Goal: Information Seeking & Learning: Learn about a topic

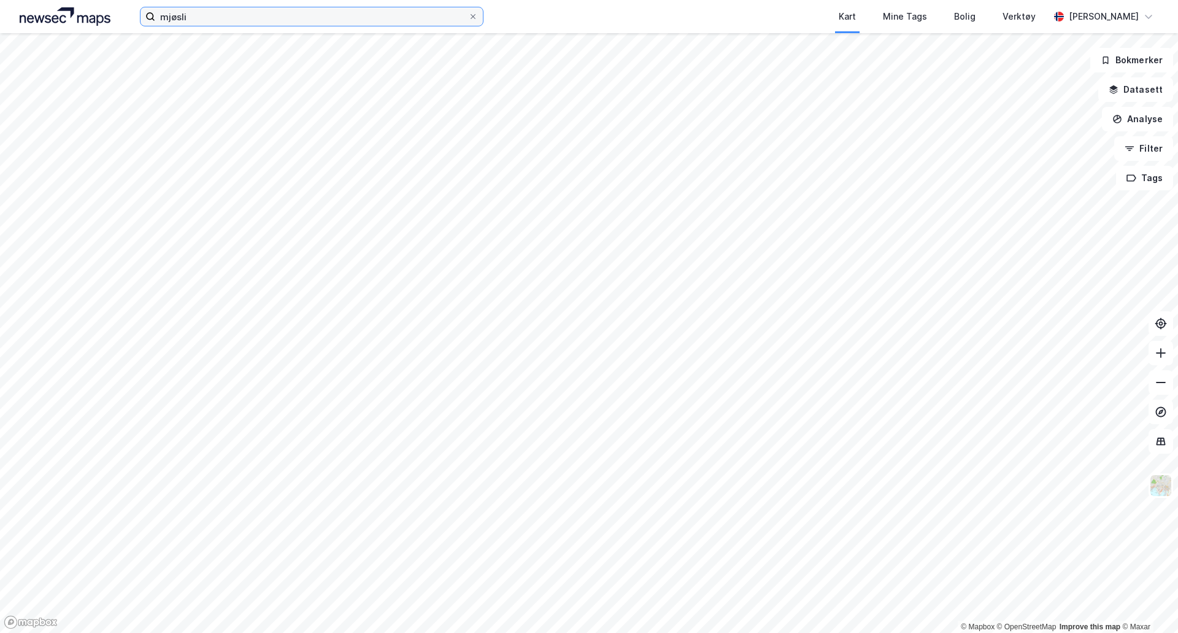
click at [360, 19] on input "mjøsli" at bounding box center [311, 16] width 313 height 18
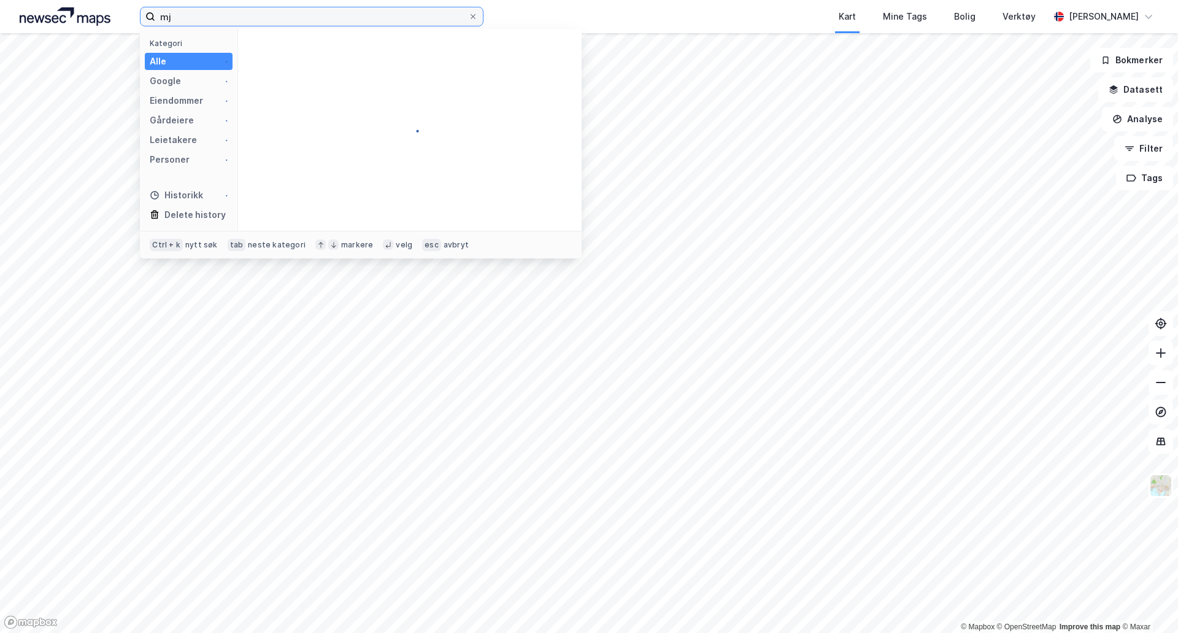
type input "m"
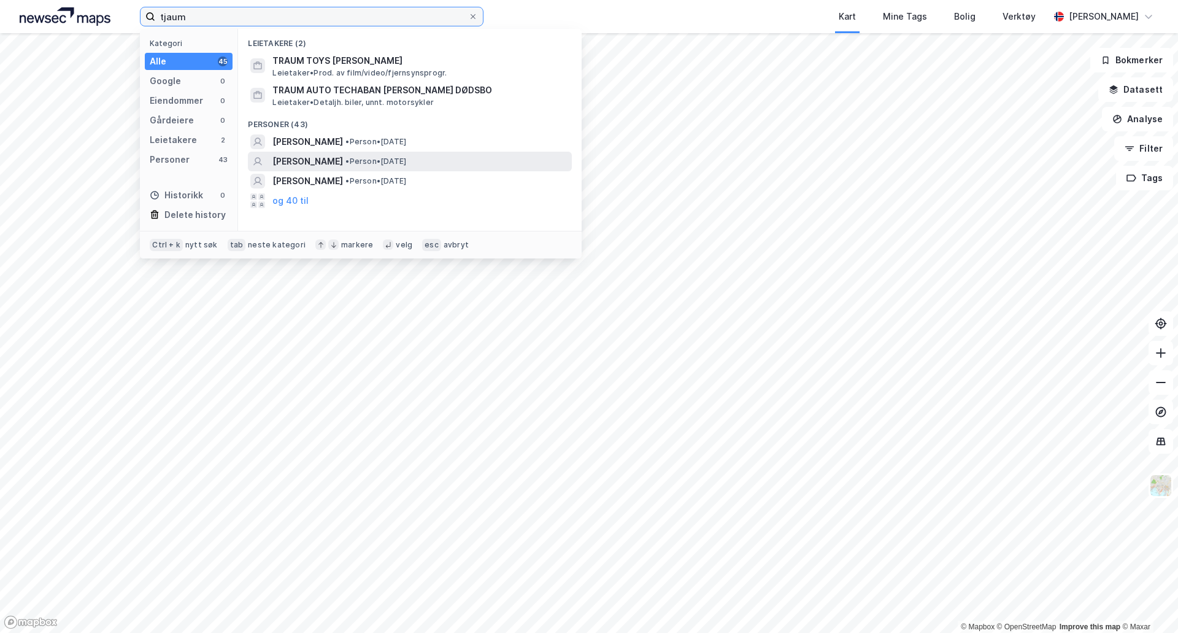
type input "tjaum"
click at [306, 158] on span "[PERSON_NAME]" at bounding box center [307, 161] width 71 height 15
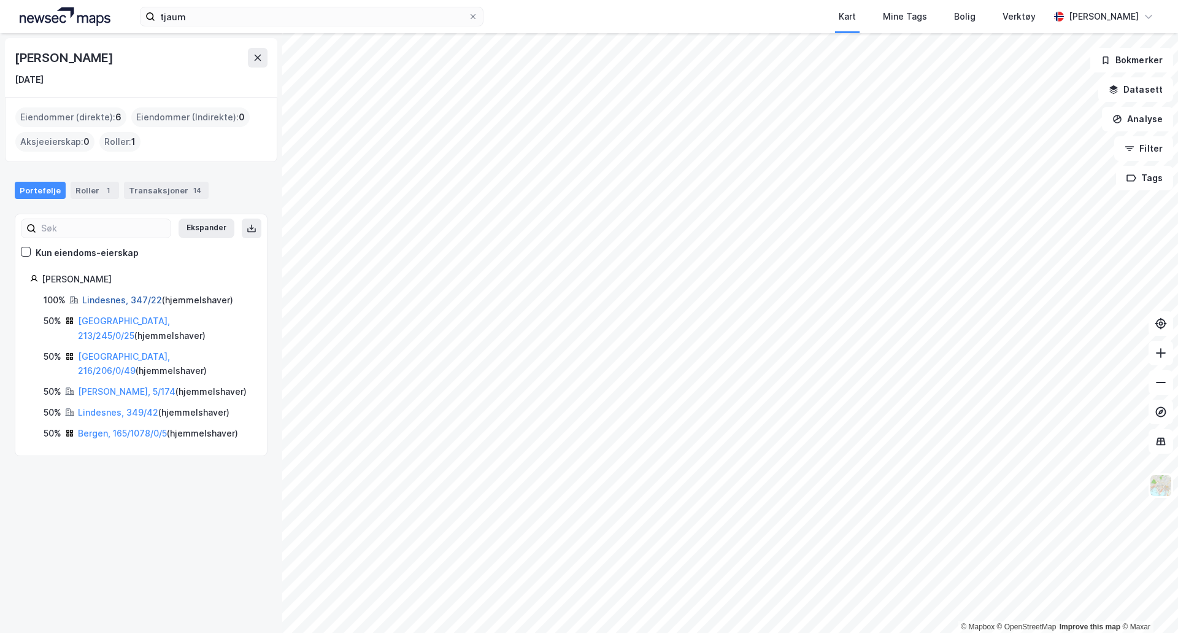
click at [114, 296] on link "Lindesnes, 347/22" at bounding box center [122, 300] width 80 height 10
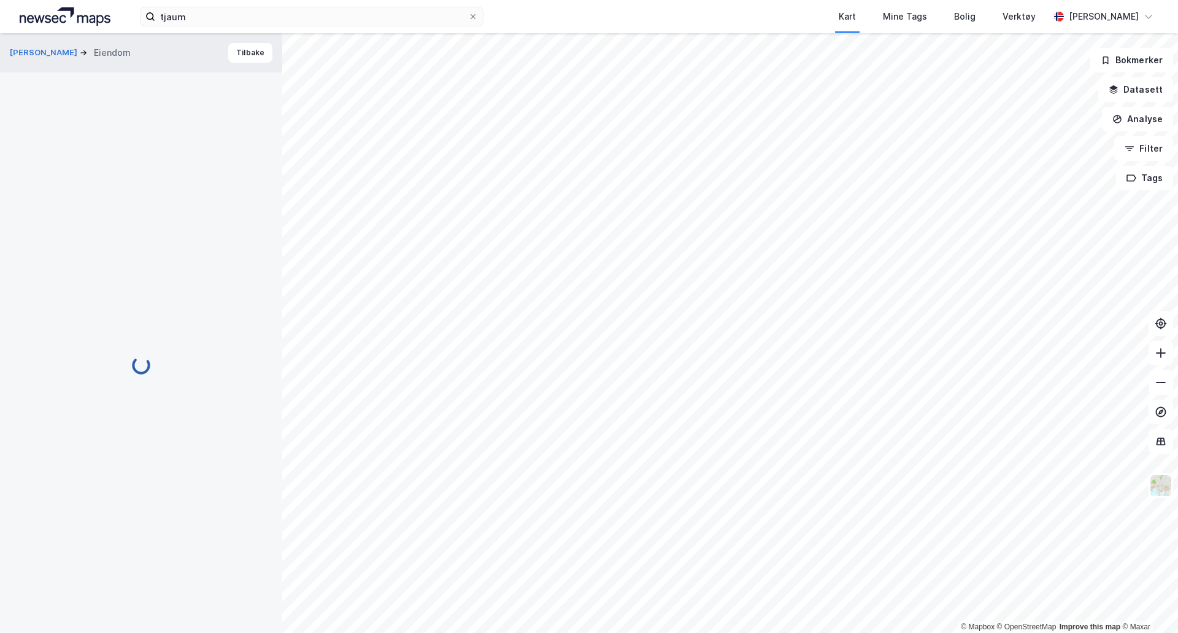
scroll to position [76, 0]
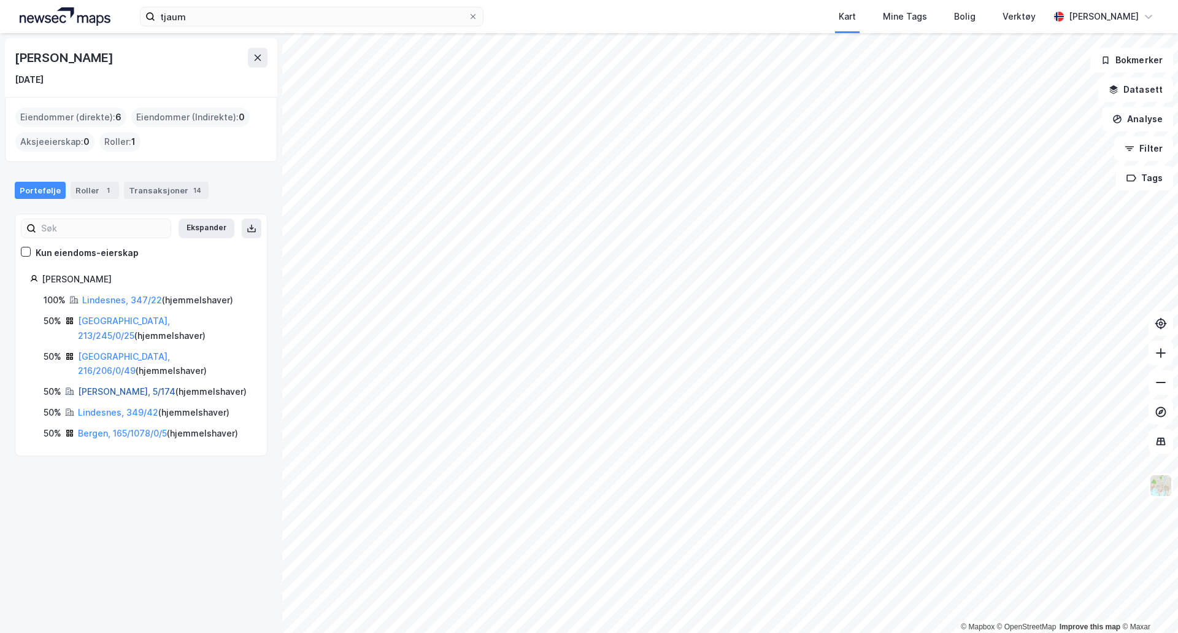
click at [112, 386] on link "[PERSON_NAME], 5/174" at bounding box center [127, 391] width 98 height 10
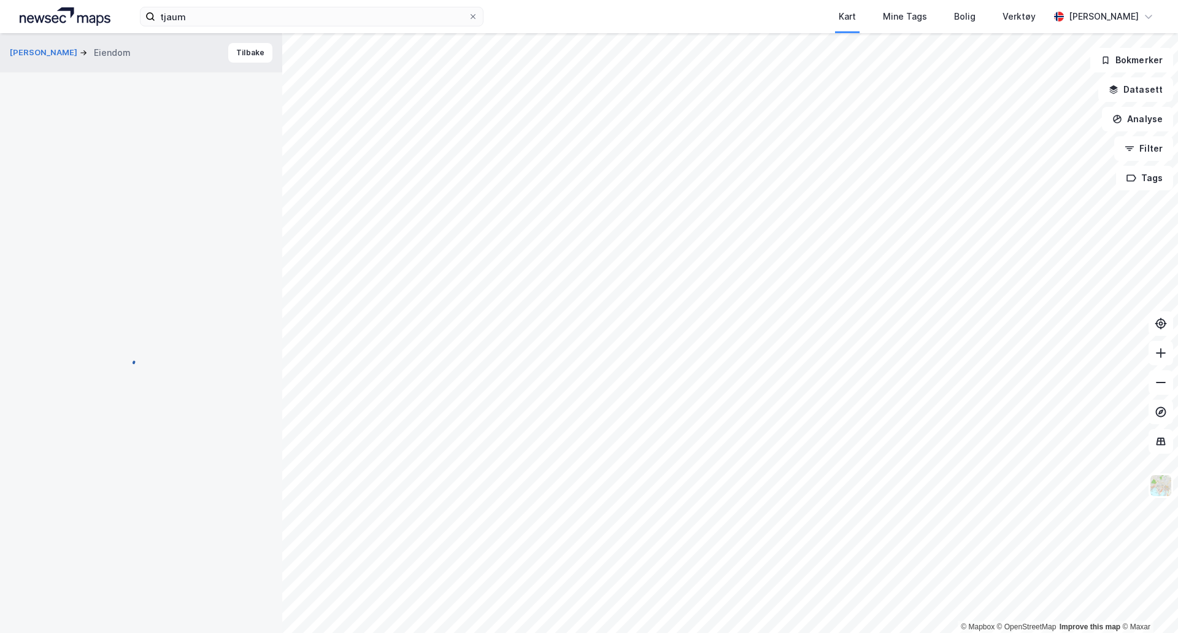
scroll to position [76, 0]
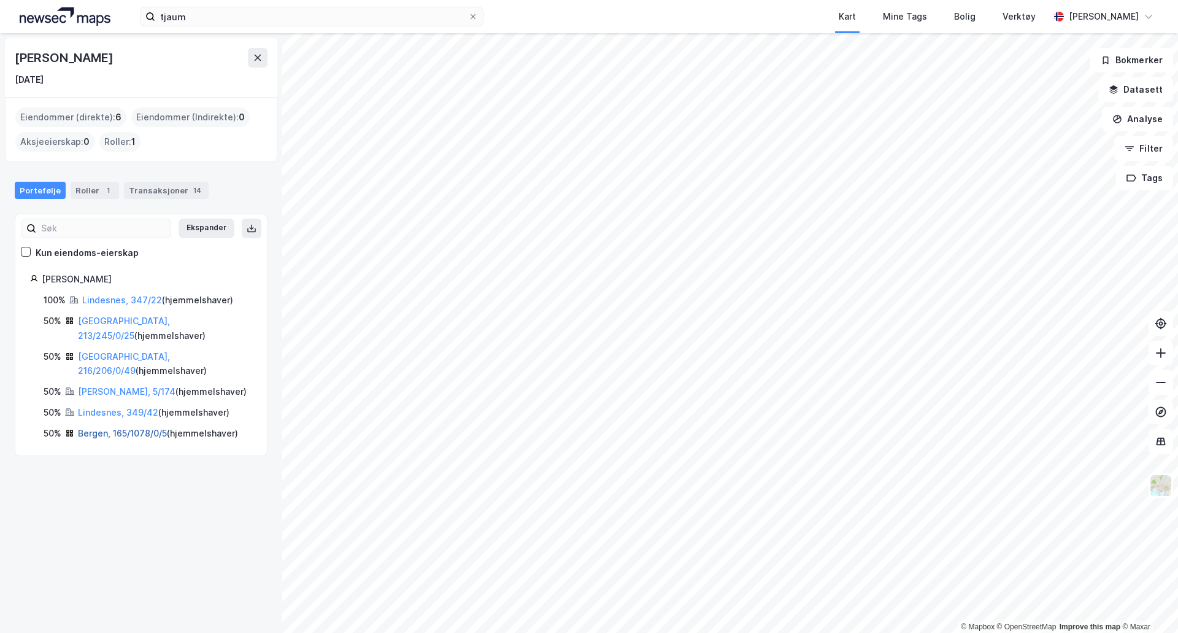
click at [100, 428] on link "Bergen, 165/1078/0/5" at bounding box center [122, 433] width 89 height 10
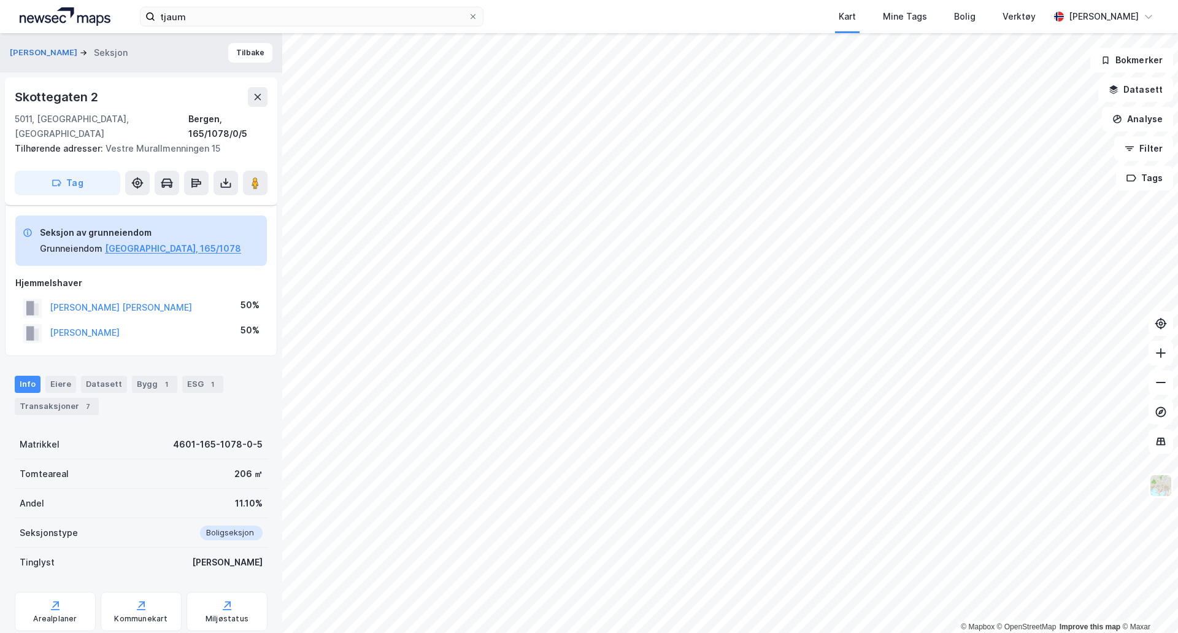
scroll to position [76, 0]
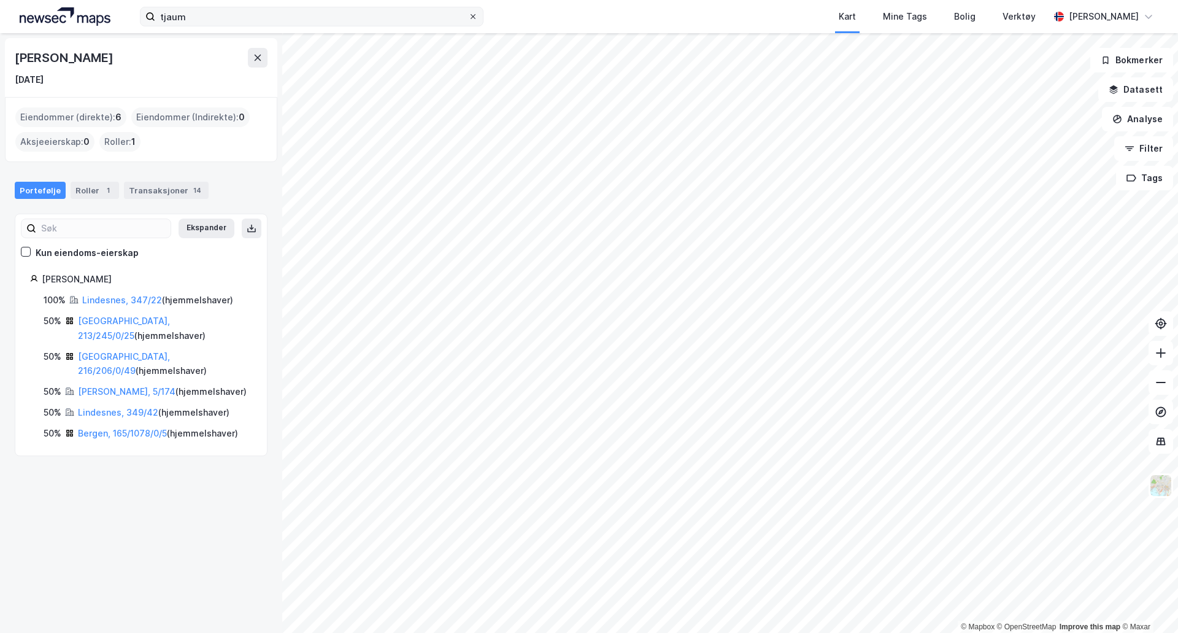
click at [472, 16] on icon at bounding box center [472, 16] width 7 height 7
click at [468, 16] on input "tjaum" at bounding box center [311, 16] width 313 height 18
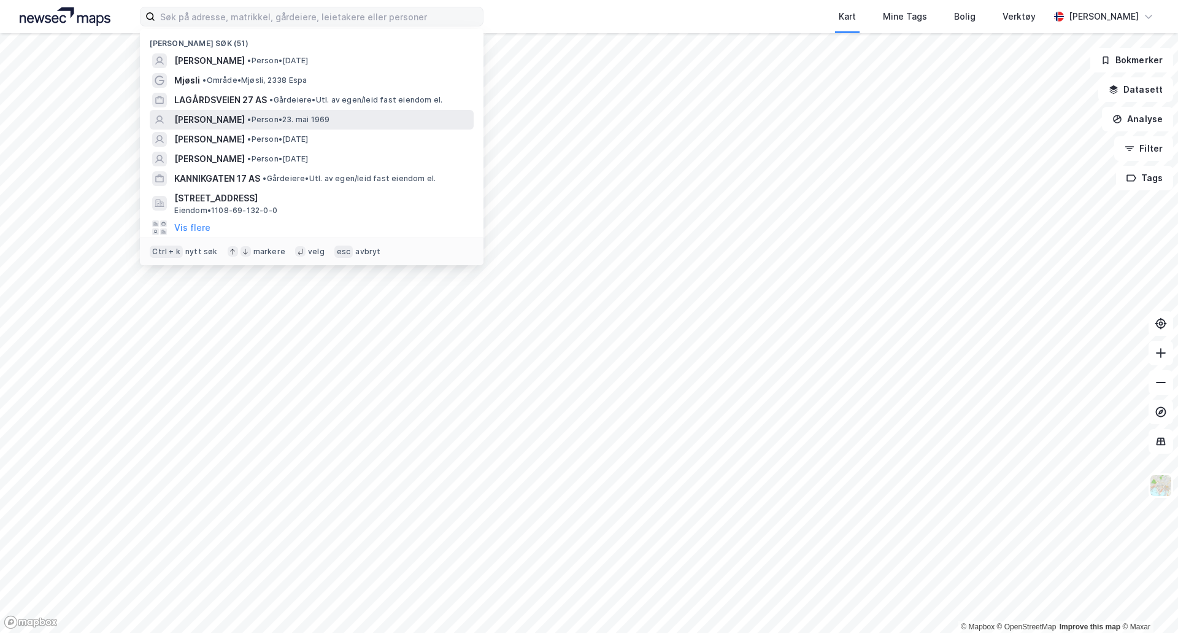
click at [225, 118] on span "[PERSON_NAME]" at bounding box center [209, 119] width 71 height 15
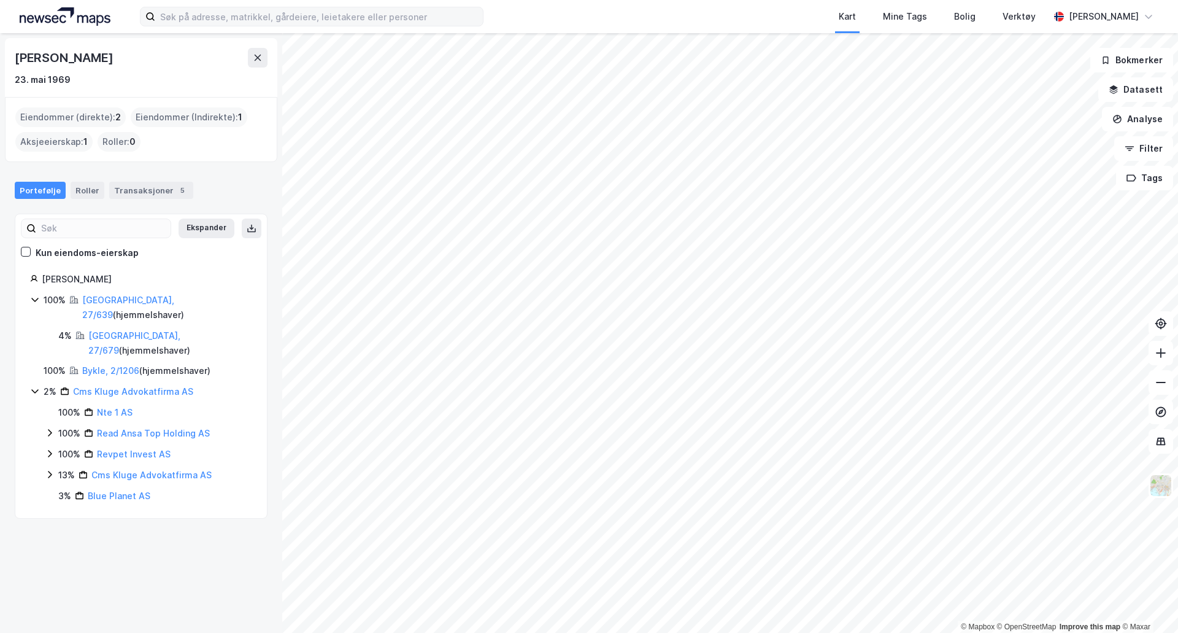
click at [106, 293] on div "[GEOGRAPHIC_DATA], 27/639 ( hjemmelshaver )" at bounding box center [167, 307] width 170 height 29
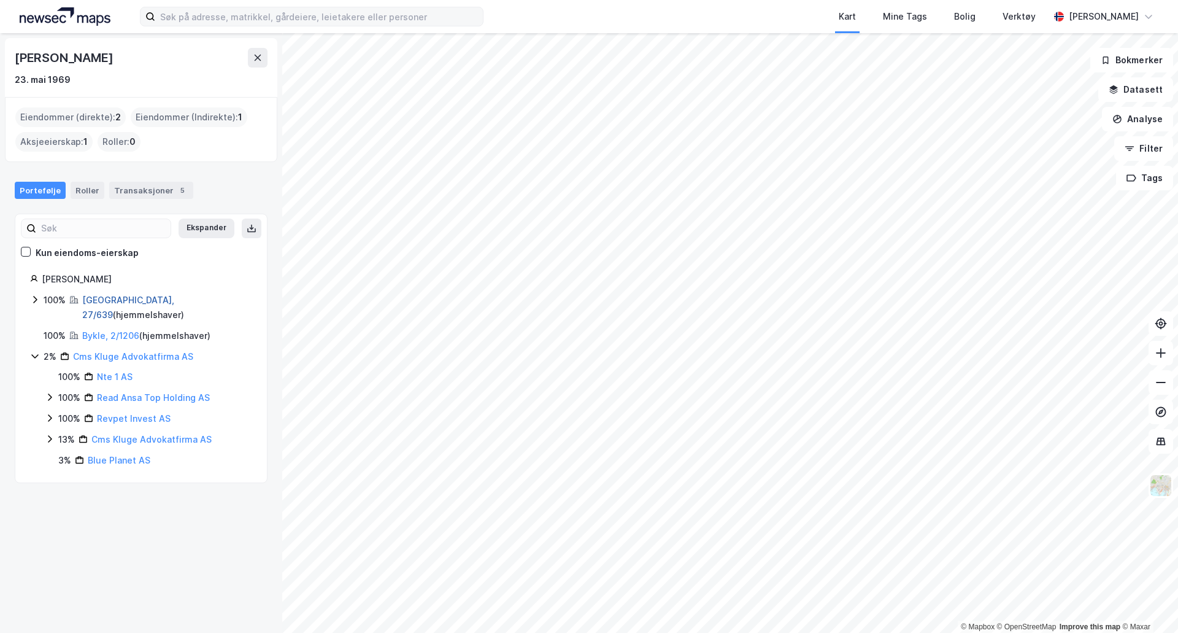
click at [103, 301] on link "[GEOGRAPHIC_DATA], 27/639" at bounding box center [128, 307] width 92 height 25
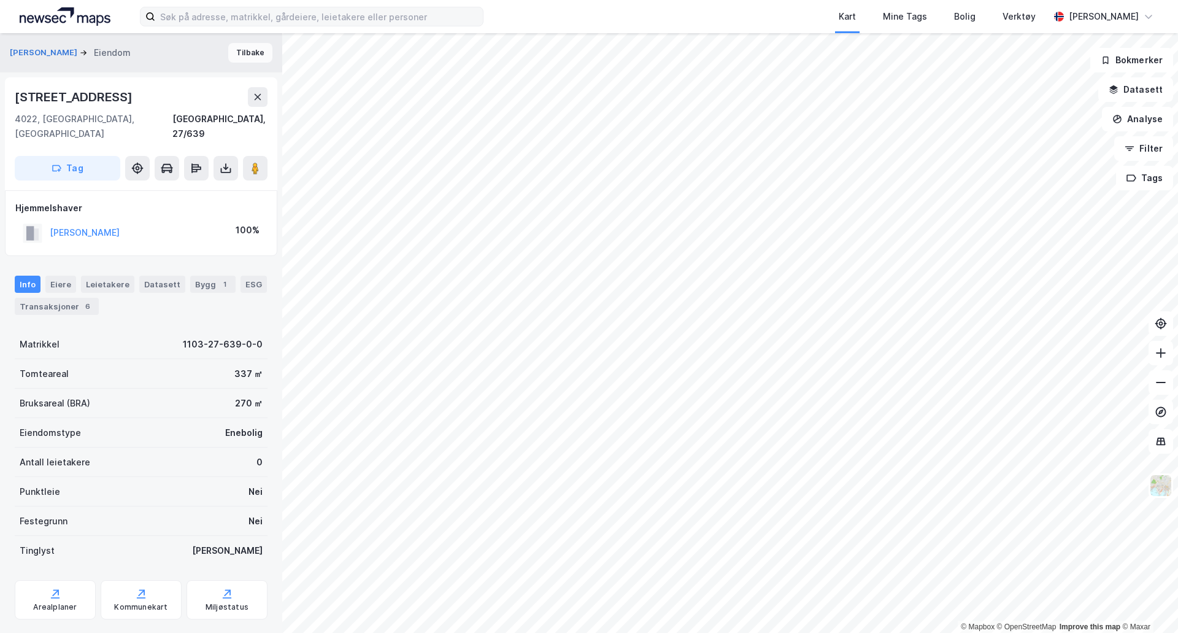
click at [230, 52] on button "Tilbake" at bounding box center [250, 53] width 44 height 20
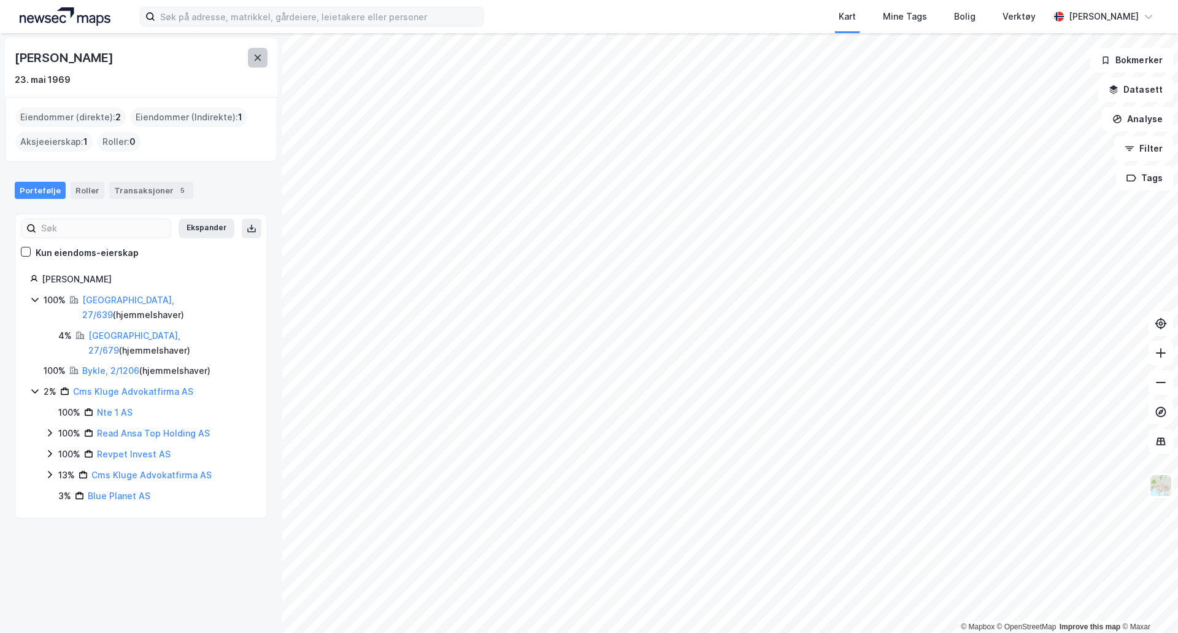
click at [259, 58] on icon at bounding box center [258, 58] width 10 height 10
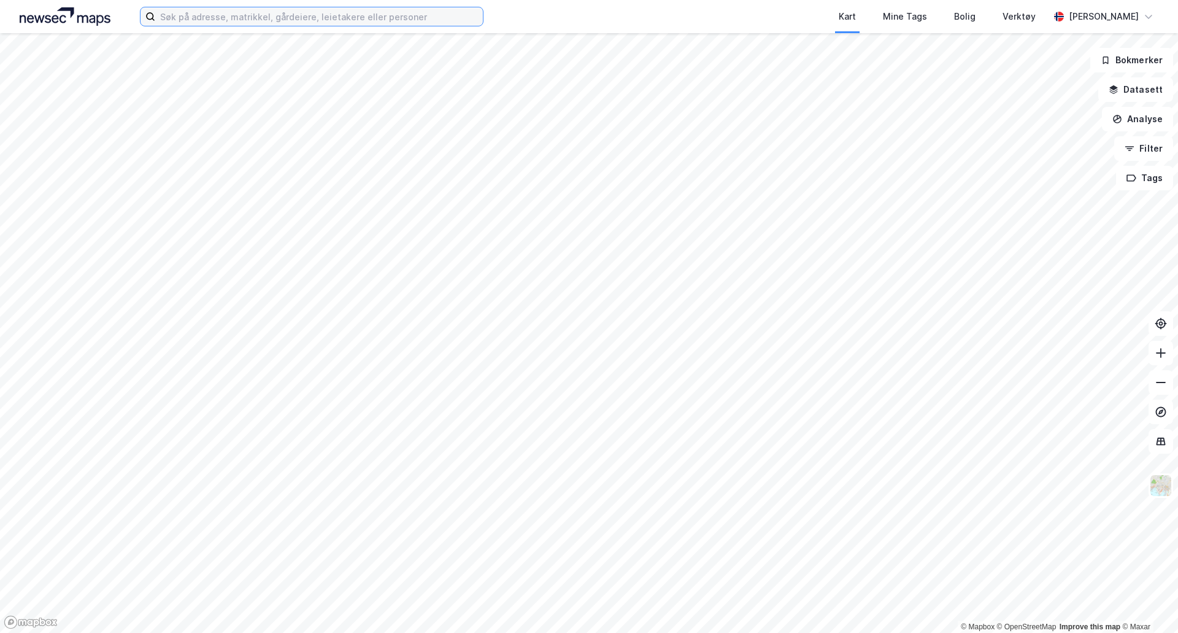
click at [239, 21] on input at bounding box center [319, 16] width 328 height 18
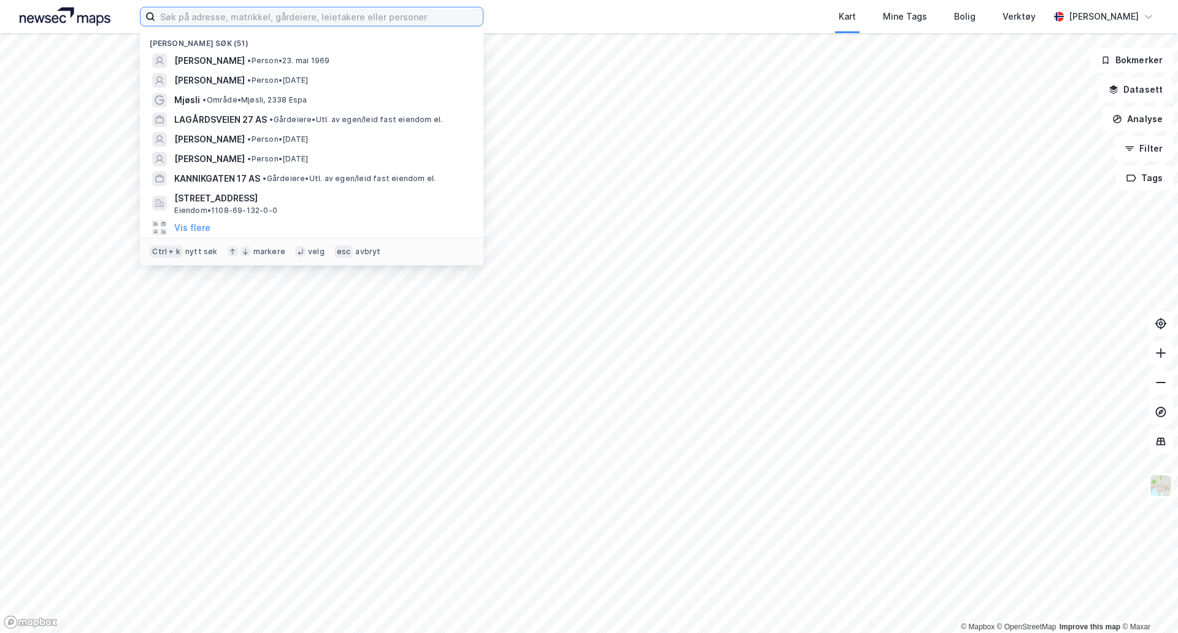
click at [241, 15] on input at bounding box center [319, 16] width 328 height 18
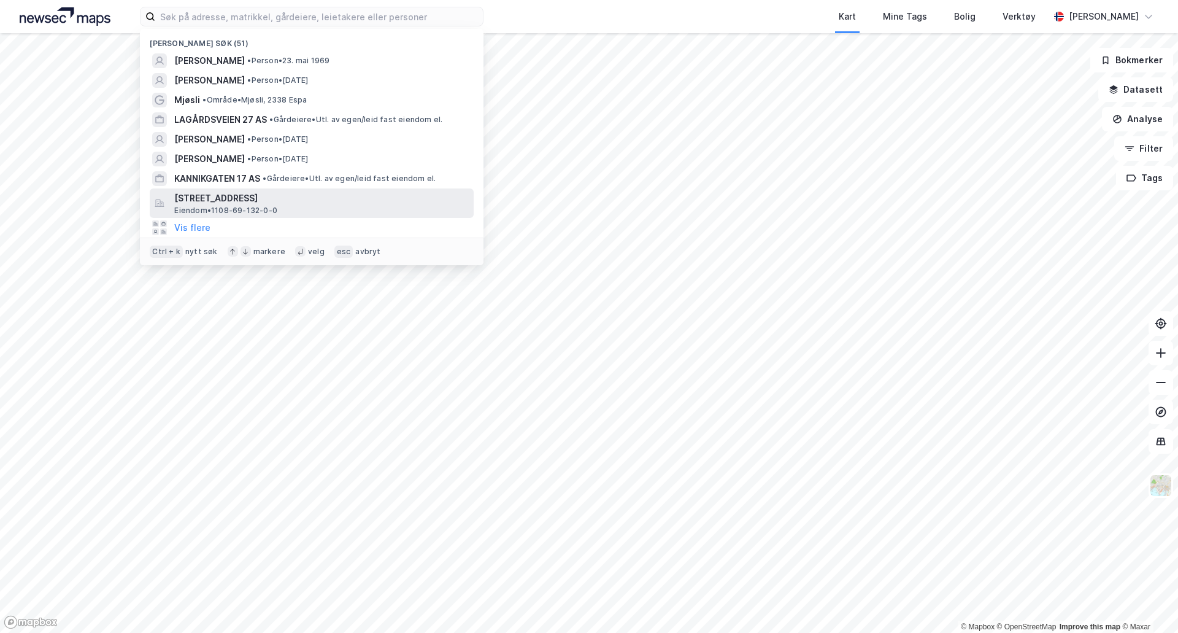
click at [249, 203] on span "[STREET_ADDRESS]" at bounding box center [321, 198] width 295 height 15
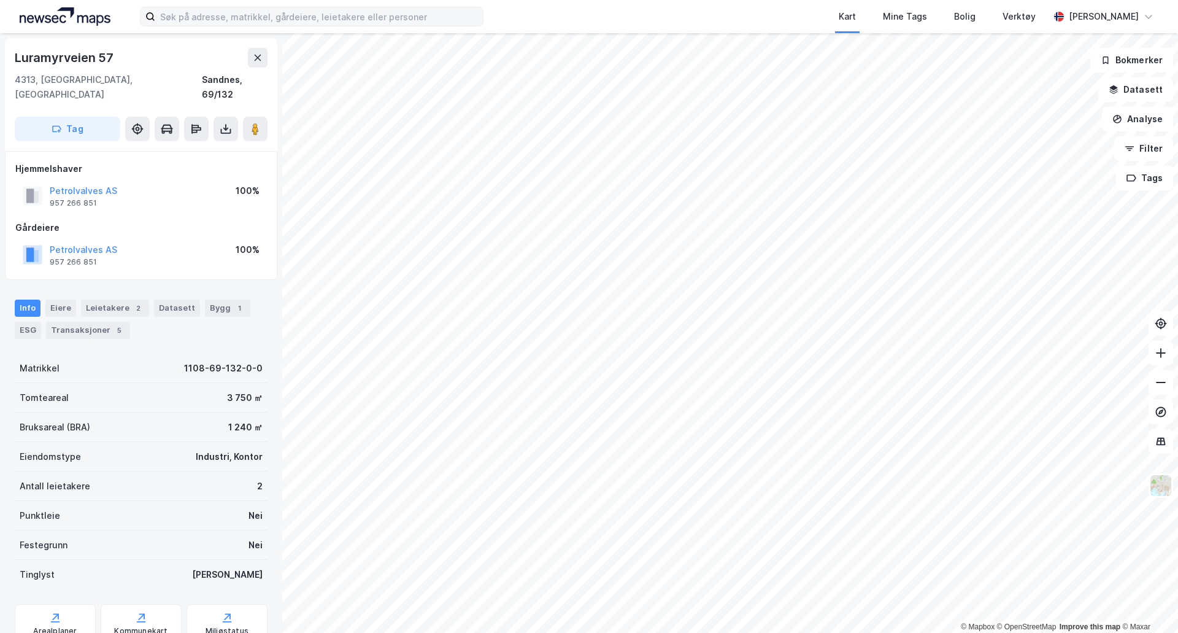
scroll to position [1, 0]
click at [254, 51] on button at bounding box center [258, 57] width 20 height 20
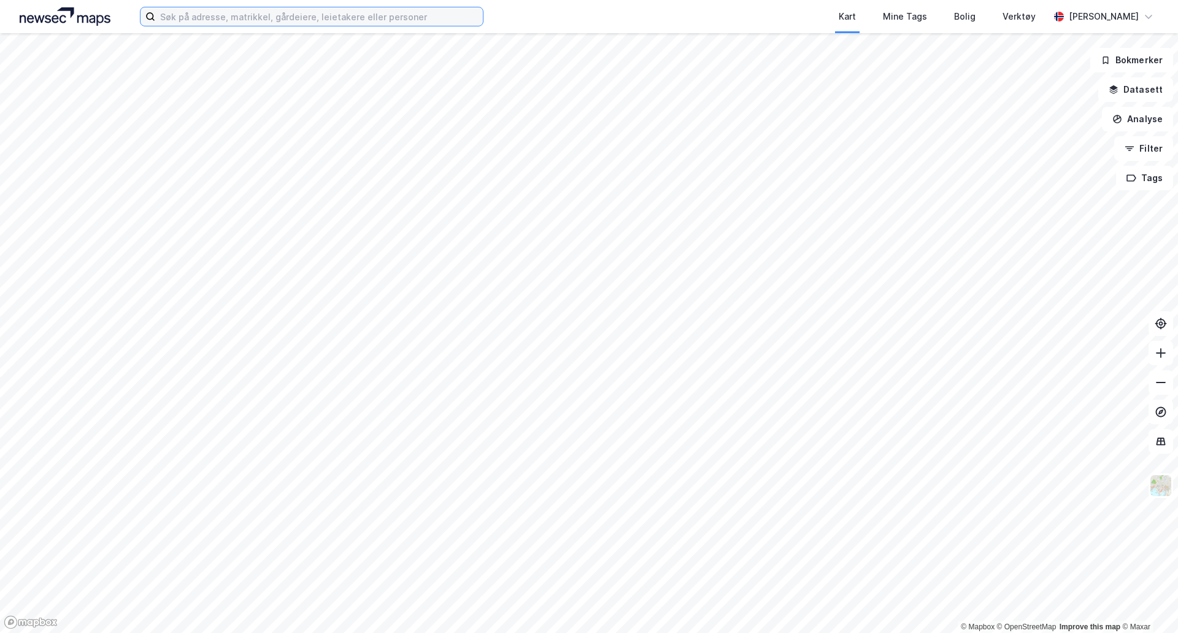
click at [260, 21] on input at bounding box center [319, 16] width 328 height 18
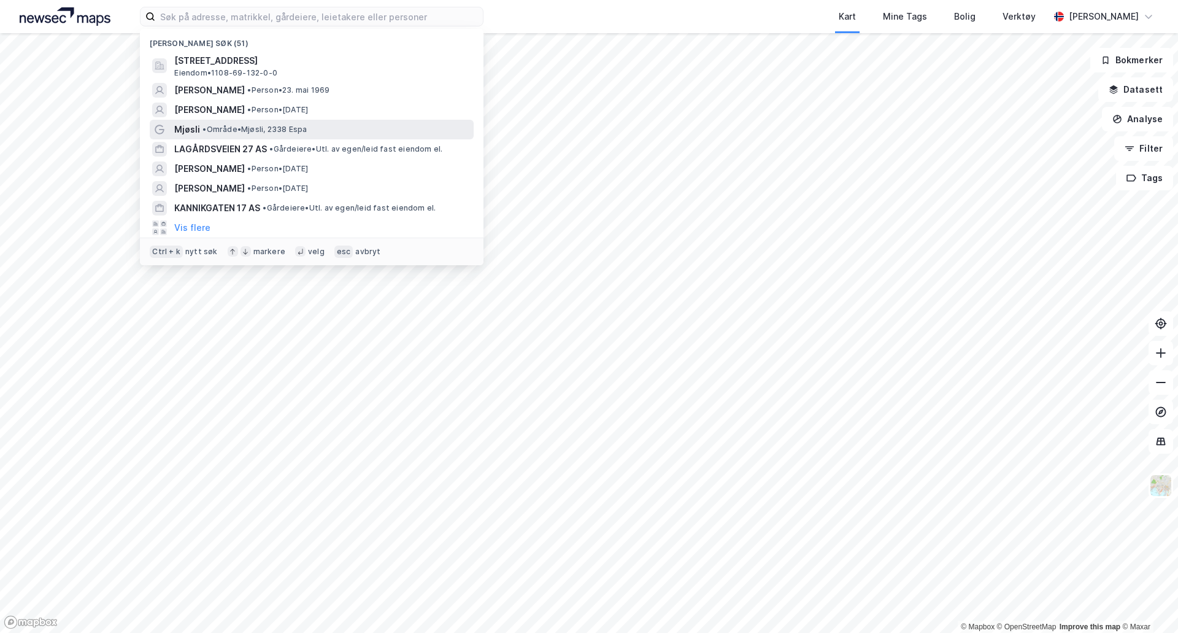
click at [177, 125] on span "Mjøsli" at bounding box center [187, 129] width 26 height 15
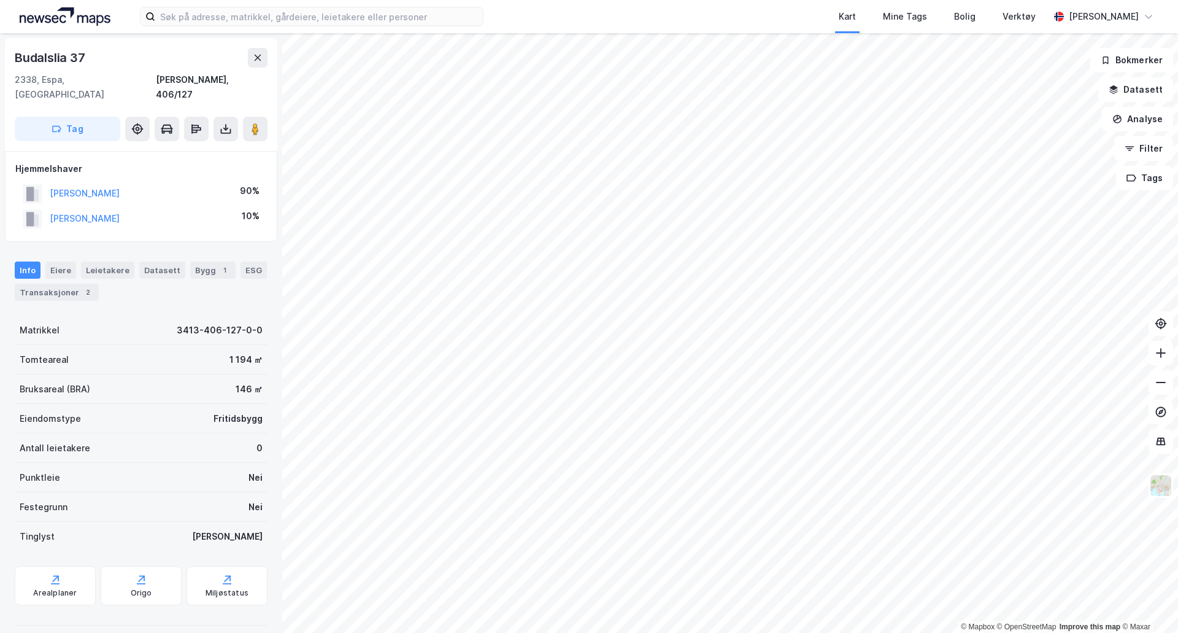
scroll to position [1, 0]
click at [261, 57] on icon at bounding box center [258, 57] width 10 height 10
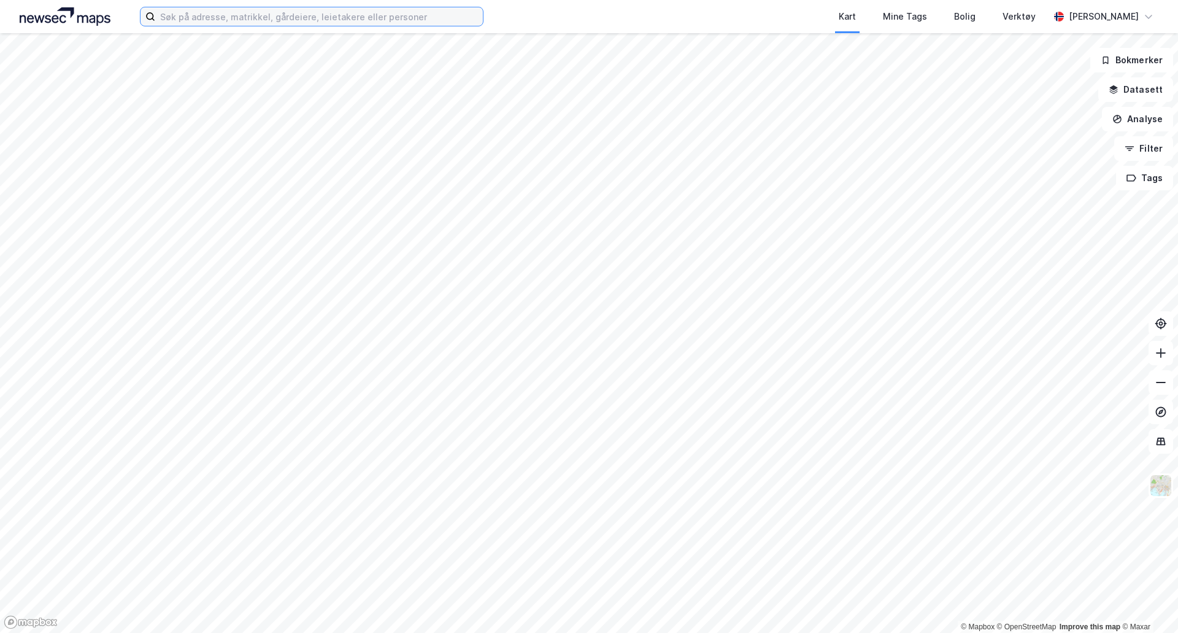
click at [317, 21] on input at bounding box center [319, 16] width 328 height 18
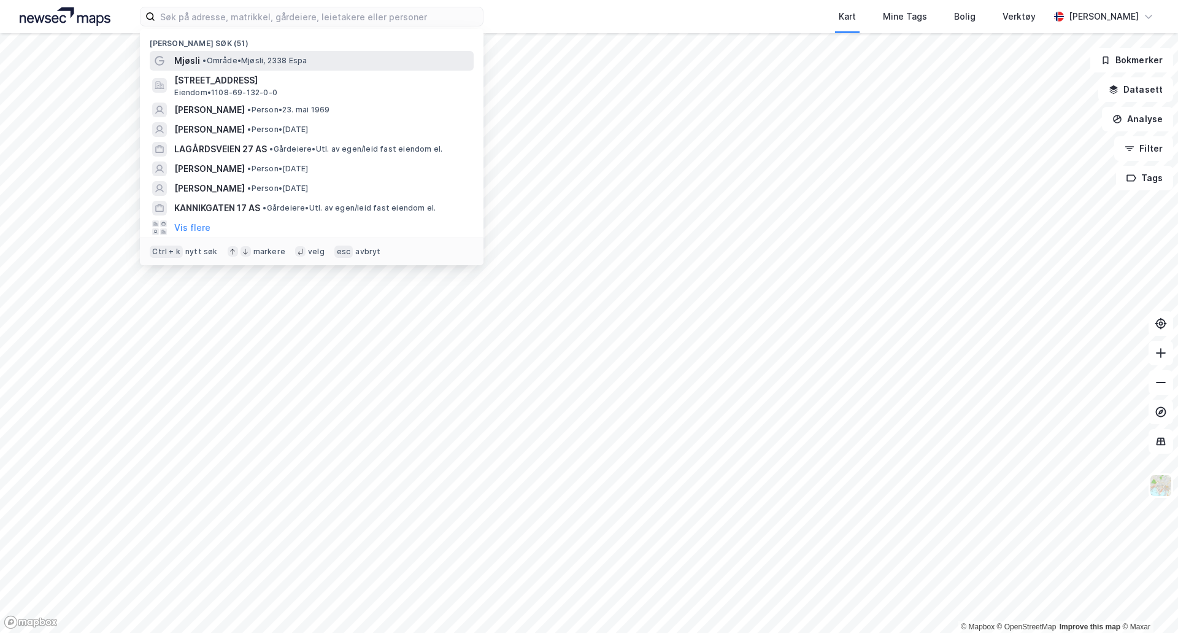
click at [193, 58] on span "Mjøsli" at bounding box center [187, 60] width 26 height 15
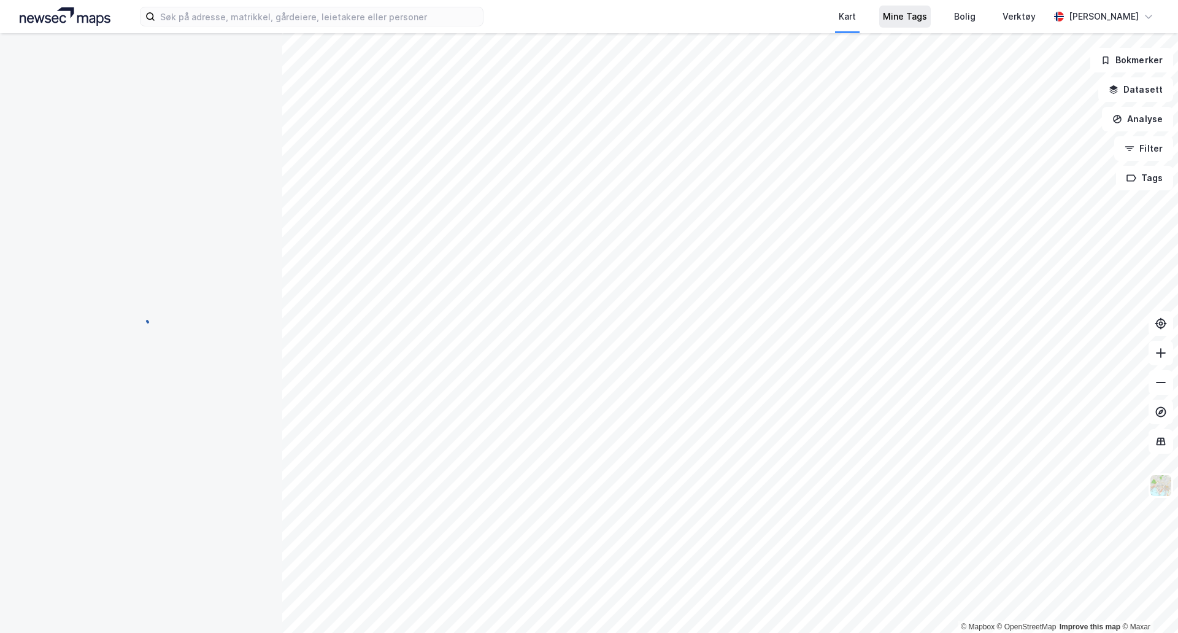
scroll to position [1, 0]
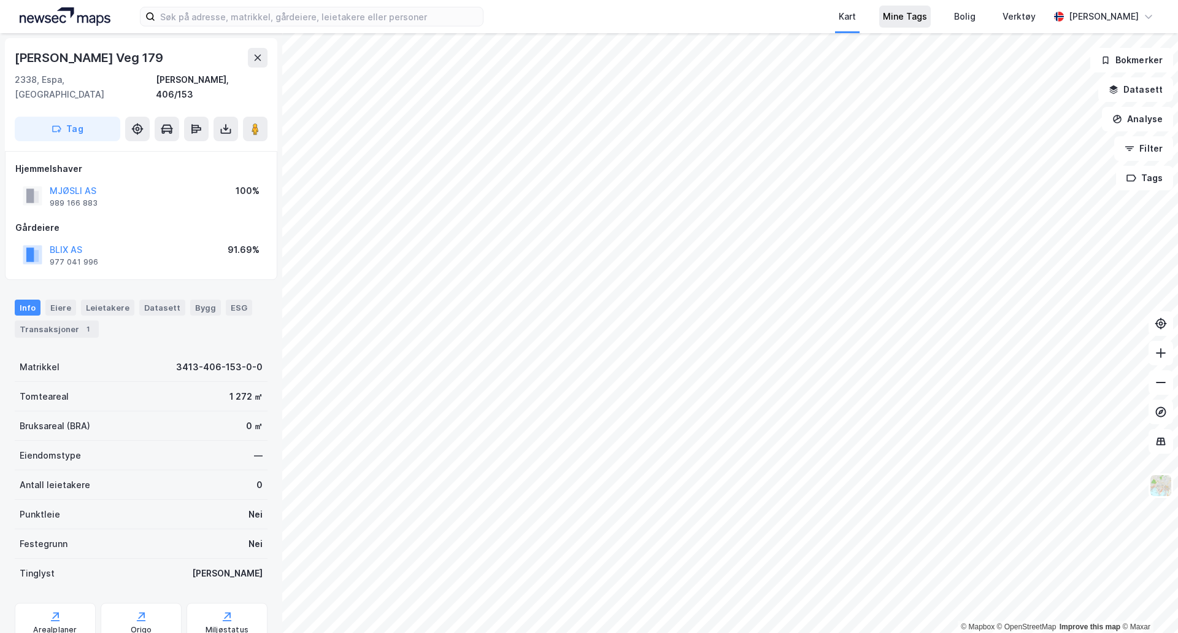
scroll to position [1, 0]
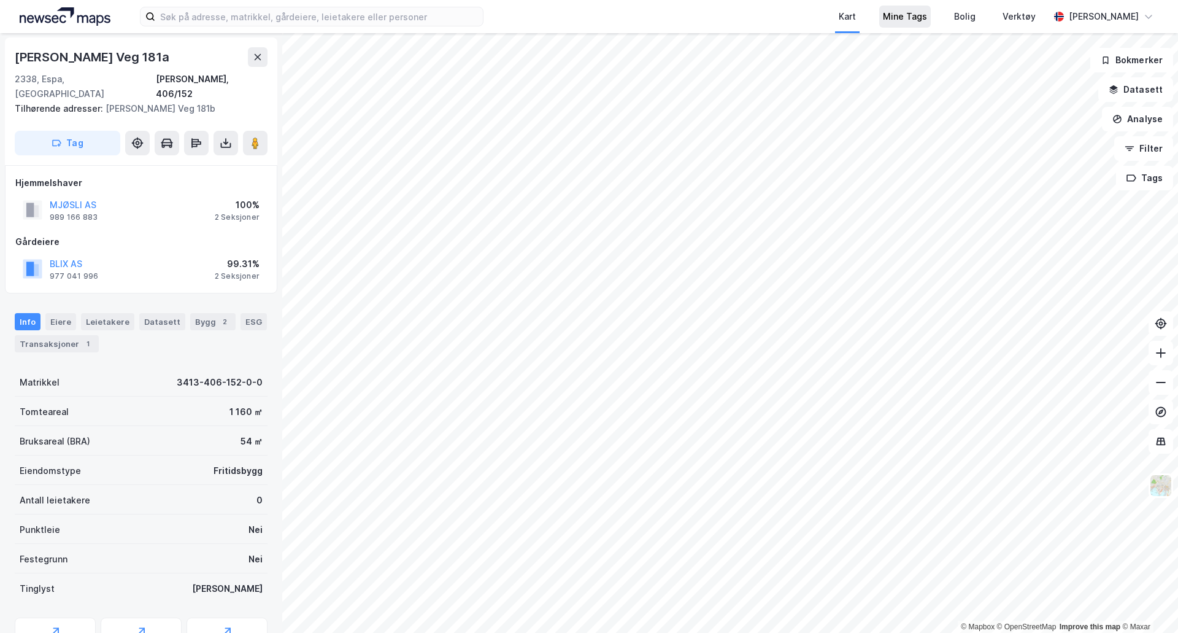
scroll to position [1, 0]
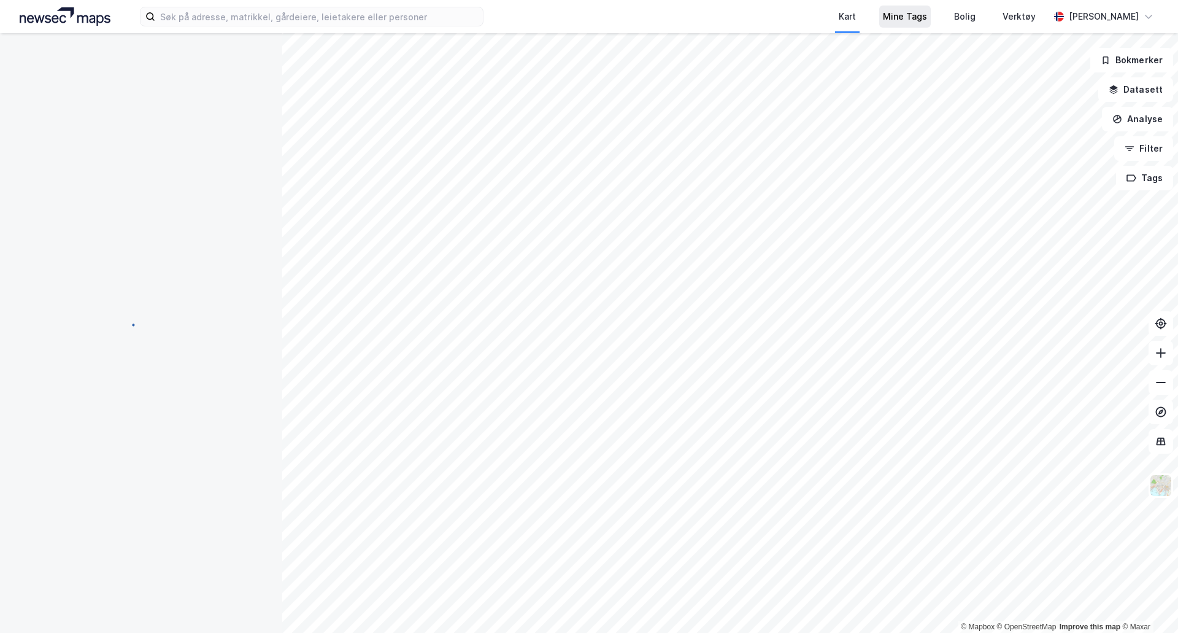
scroll to position [1, 0]
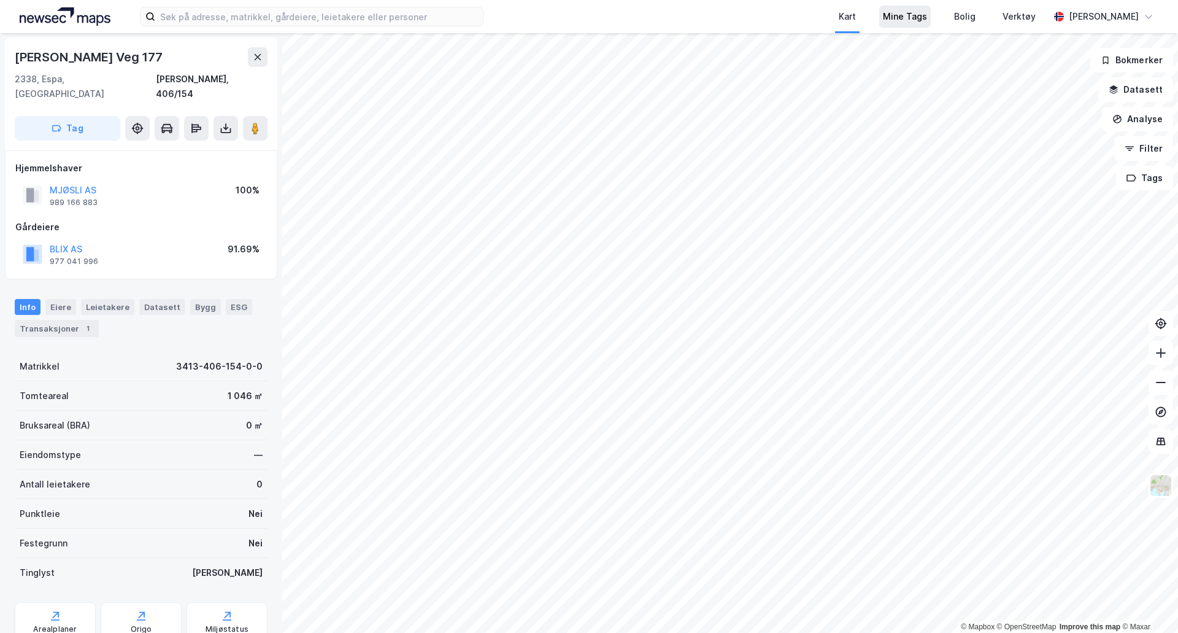
scroll to position [1, 0]
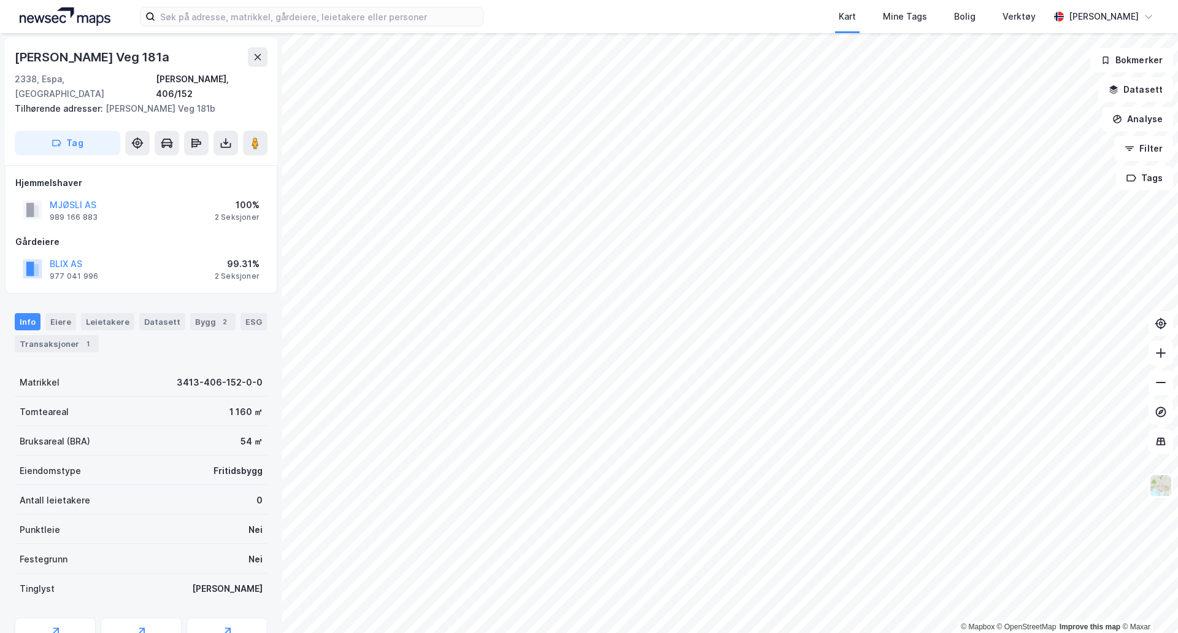
scroll to position [1, 0]
